Goal: Navigation & Orientation: Understand site structure

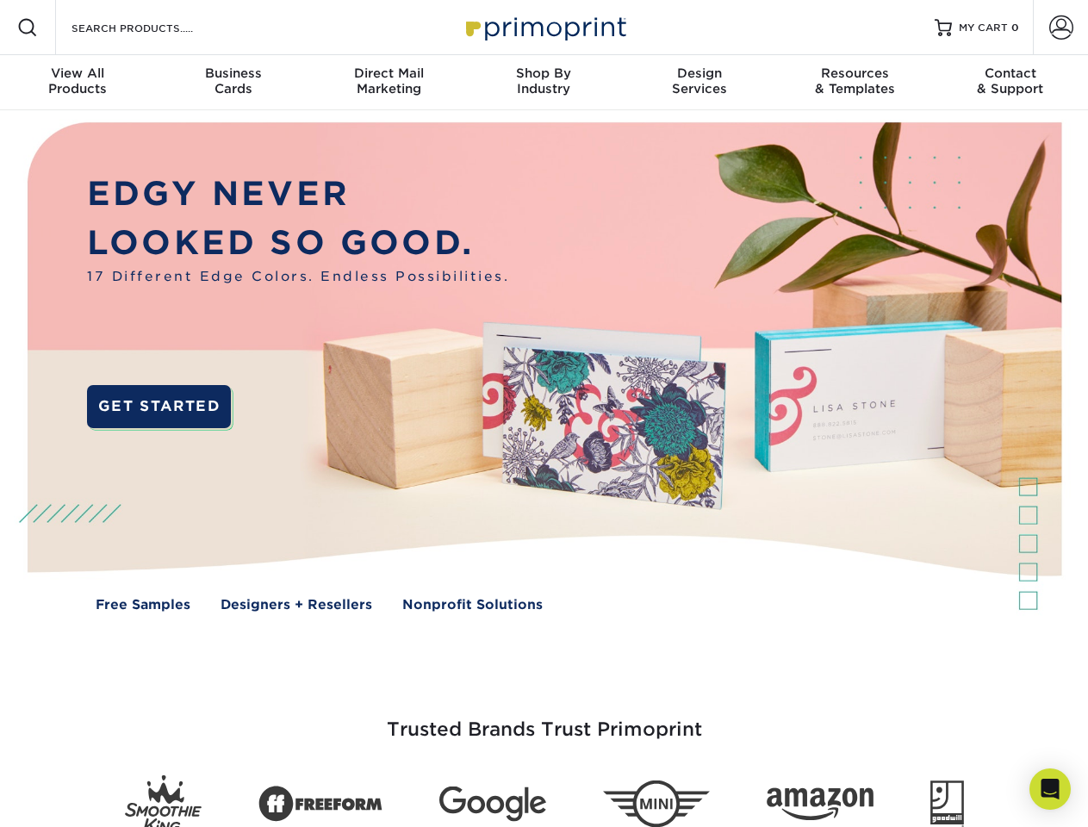
click at [544, 413] on img at bounding box center [543, 379] width 1077 height 538
click at [28, 28] on span at bounding box center [27, 27] width 21 height 21
click at [1060, 28] on span at bounding box center [1061, 28] width 24 height 24
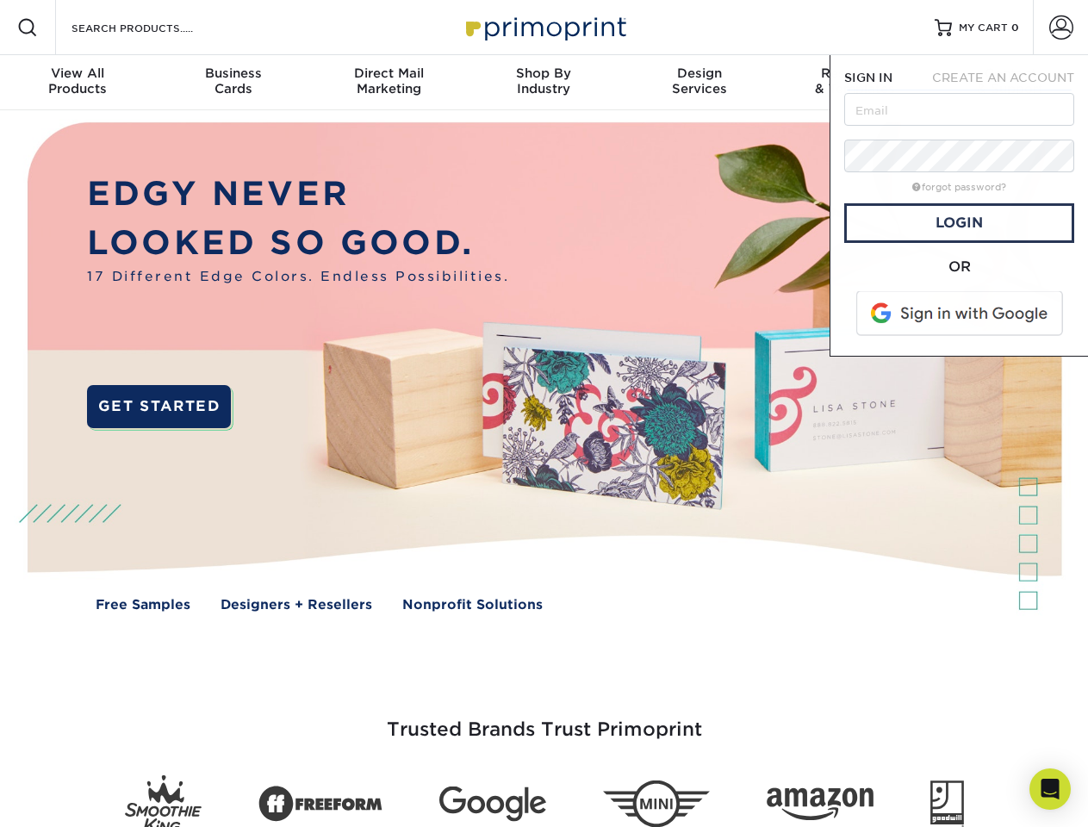
click at [78, 83] on div "View All Products" at bounding box center [77, 80] width 155 height 31
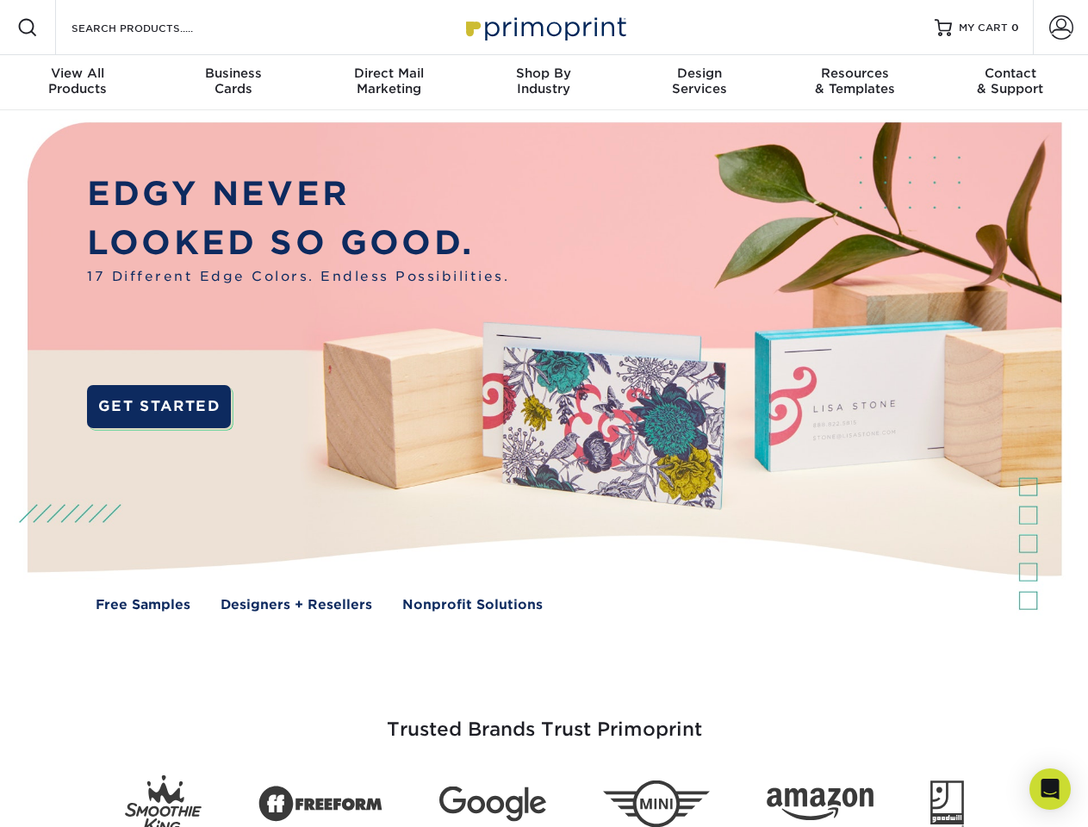
click at [233, 83] on div "Business Cards" at bounding box center [232, 80] width 155 height 31
click at [388, 83] on div "Direct Mail Marketing" at bounding box center [388, 80] width 155 height 31
click at [544, 83] on div "Shop By Industry" at bounding box center [543, 80] width 155 height 31
click at [699, 83] on div "Design Services" at bounding box center [699, 80] width 155 height 31
click at [855, 83] on div "Resources & Templates" at bounding box center [854, 80] width 155 height 31
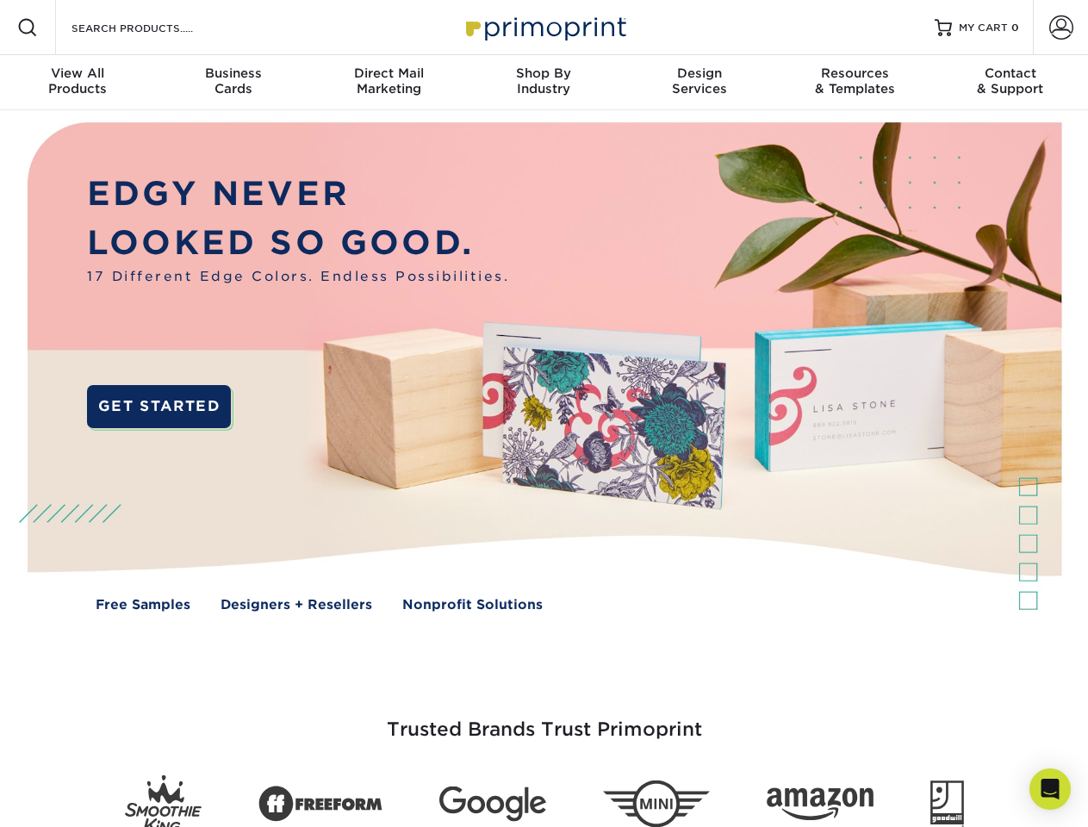
click at [1010, 83] on div "Contact & Support" at bounding box center [1010, 80] width 155 height 31
